Goal: Information Seeking & Learning: Learn about a topic

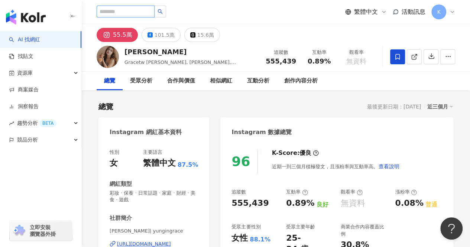
click at [119, 15] on input "search" at bounding box center [126, 12] width 58 height 12
type input "**"
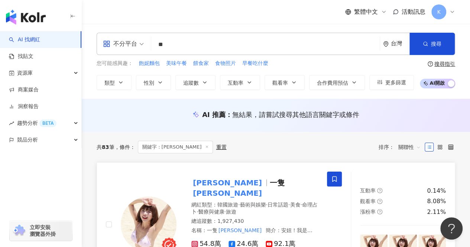
click at [270, 179] on span "一隻" at bounding box center [277, 183] width 15 height 9
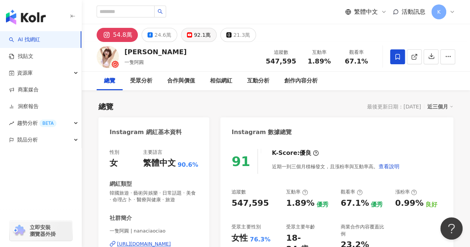
click at [196, 41] on button "92.1萬" at bounding box center [199, 35] width 36 height 14
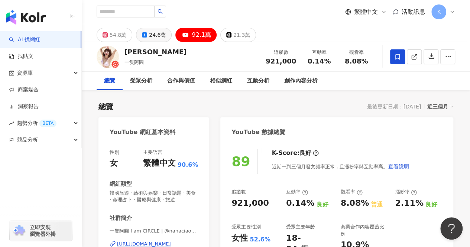
click at [154, 37] on div "24.6萬" at bounding box center [157, 35] width 17 height 10
click at [151, 38] on button "24.6萬" at bounding box center [154, 35] width 36 height 14
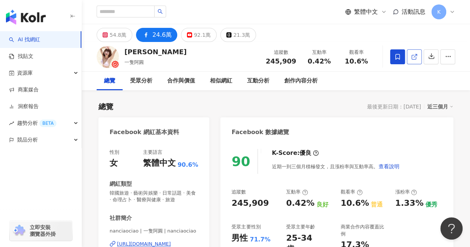
click at [414, 57] on icon at bounding box center [414, 57] width 7 height 7
click at [209, 39] on button "92.1萬" at bounding box center [199, 35] width 36 height 14
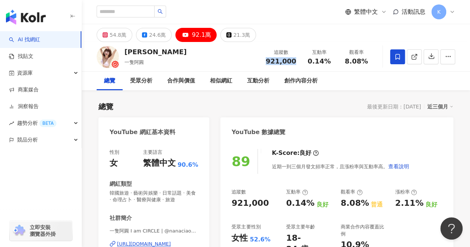
drag, startPoint x: 268, startPoint y: 63, endPoint x: 295, endPoint y: 62, distance: 27.2
click at [295, 62] on div "追蹤數 921,000" at bounding box center [280, 57] width 39 height 16
copy span "921,000"
click at [414, 58] on icon at bounding box center [414, 57] width 7 height 7
drag, startPoint x: 345, startPoint y: 62, endPoint x: 369, endPoint y: 61, distance: 24.6
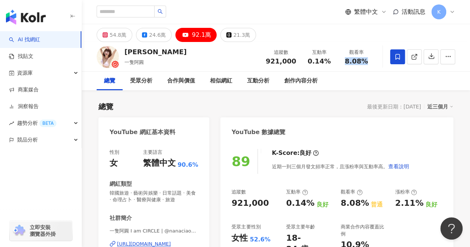
click at [369, 61] on div "8.08%" at bounding box center [357, 61] width 28 height 7
copy span "8.08%"
